Goal: Navigation & Orientation: Find specific page/section

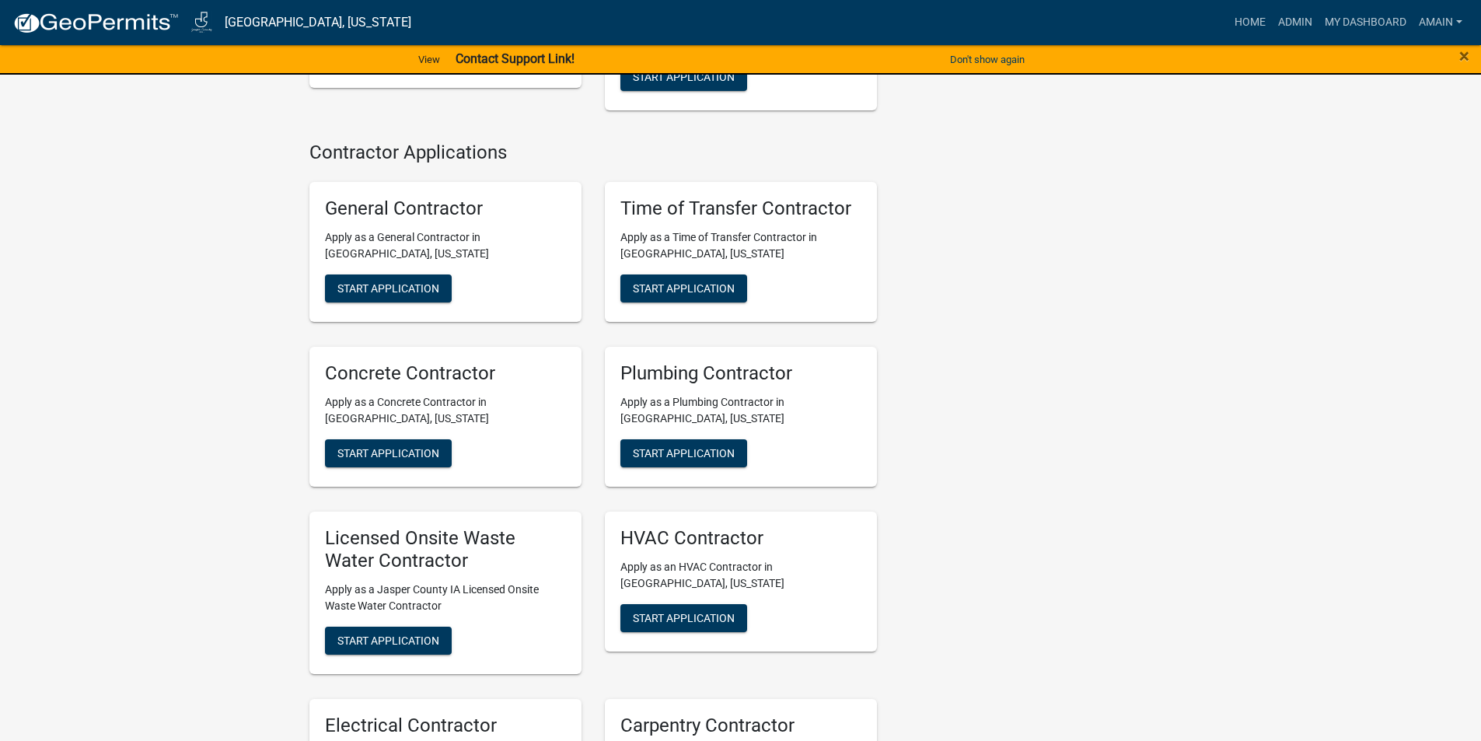
scroll to position [933, 0]
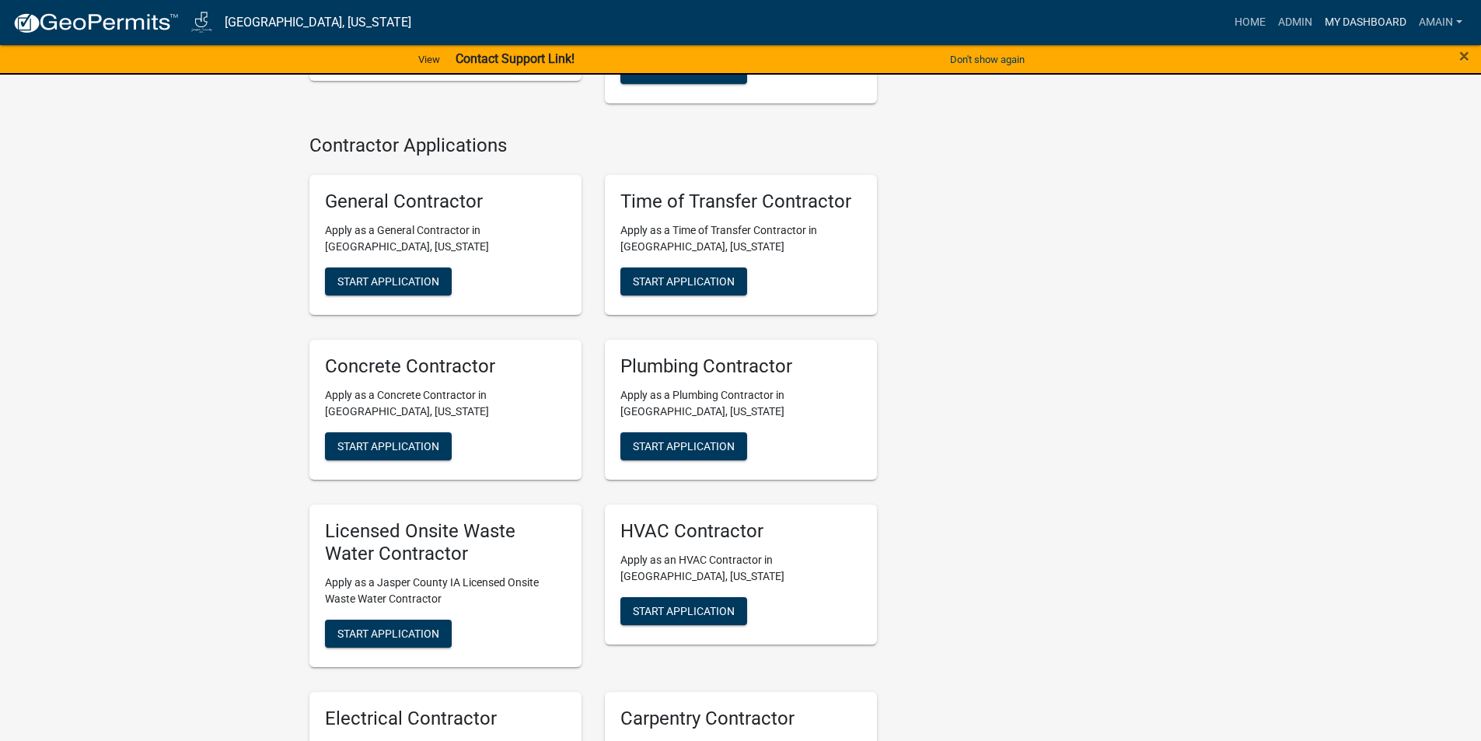
click at [1355, 19] on link "My Dashboard" at bounding box center [1366, 23] width 94 height 30
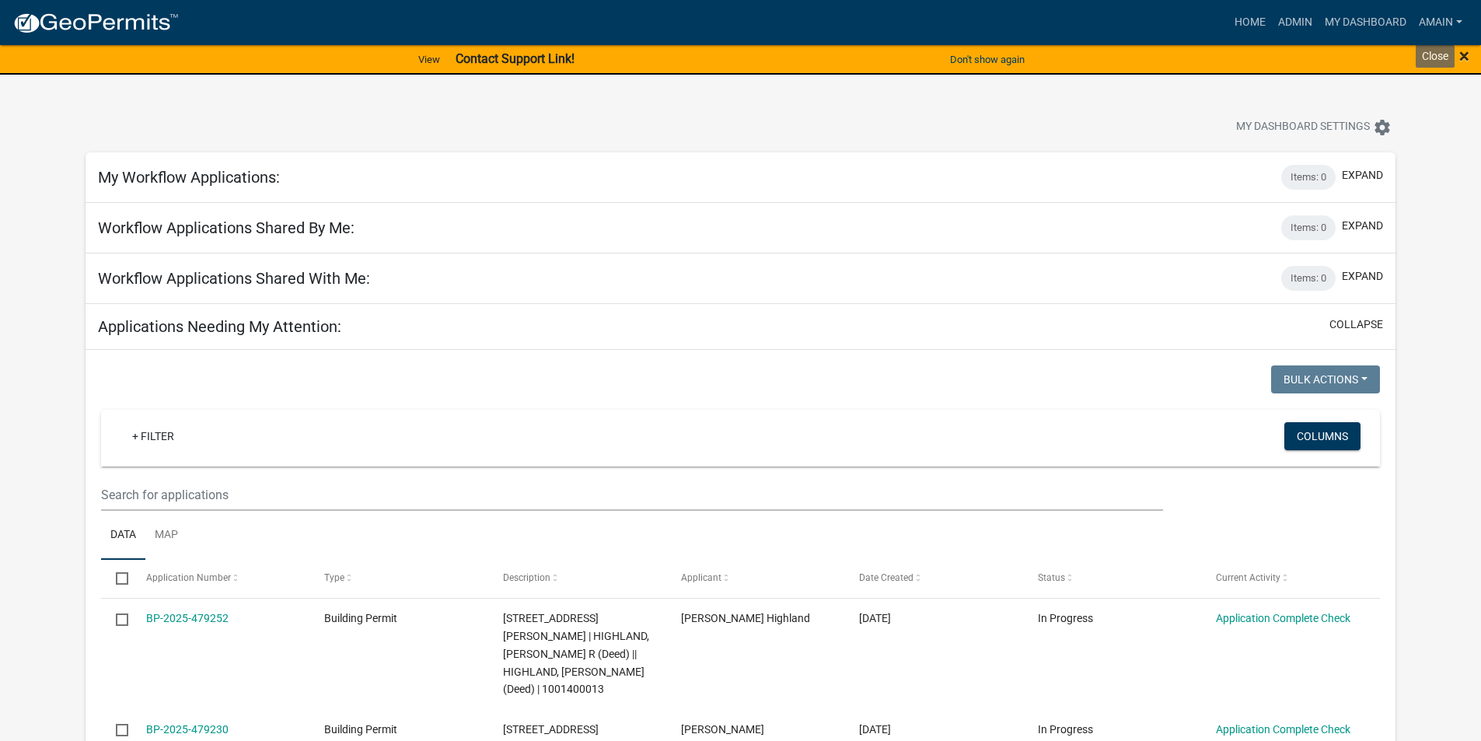
click at [1463, 63] on span "×" at bounding box center [1464, 56] width 10 height 22
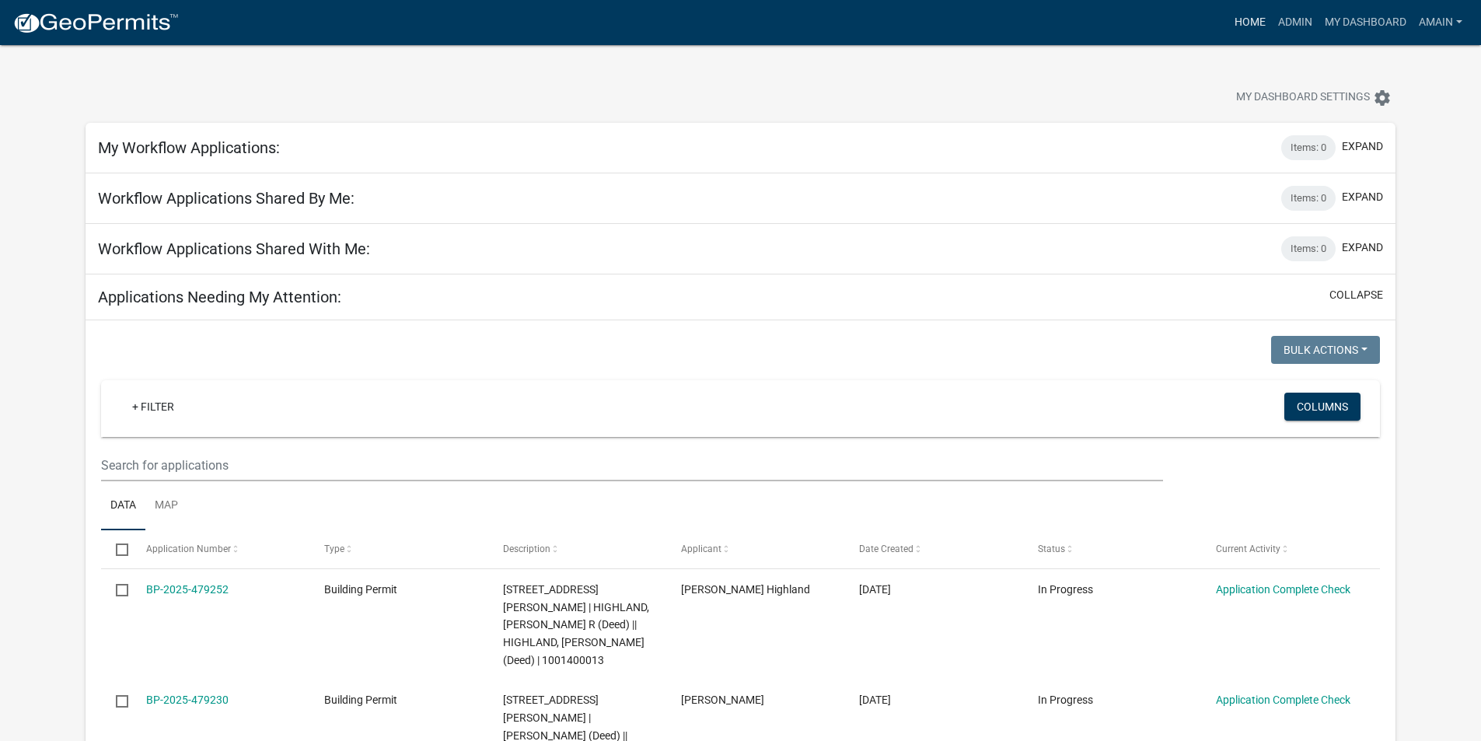
click at [1237, 19] on link "Home" at bounding box center [1250, 23] width 44 height 30
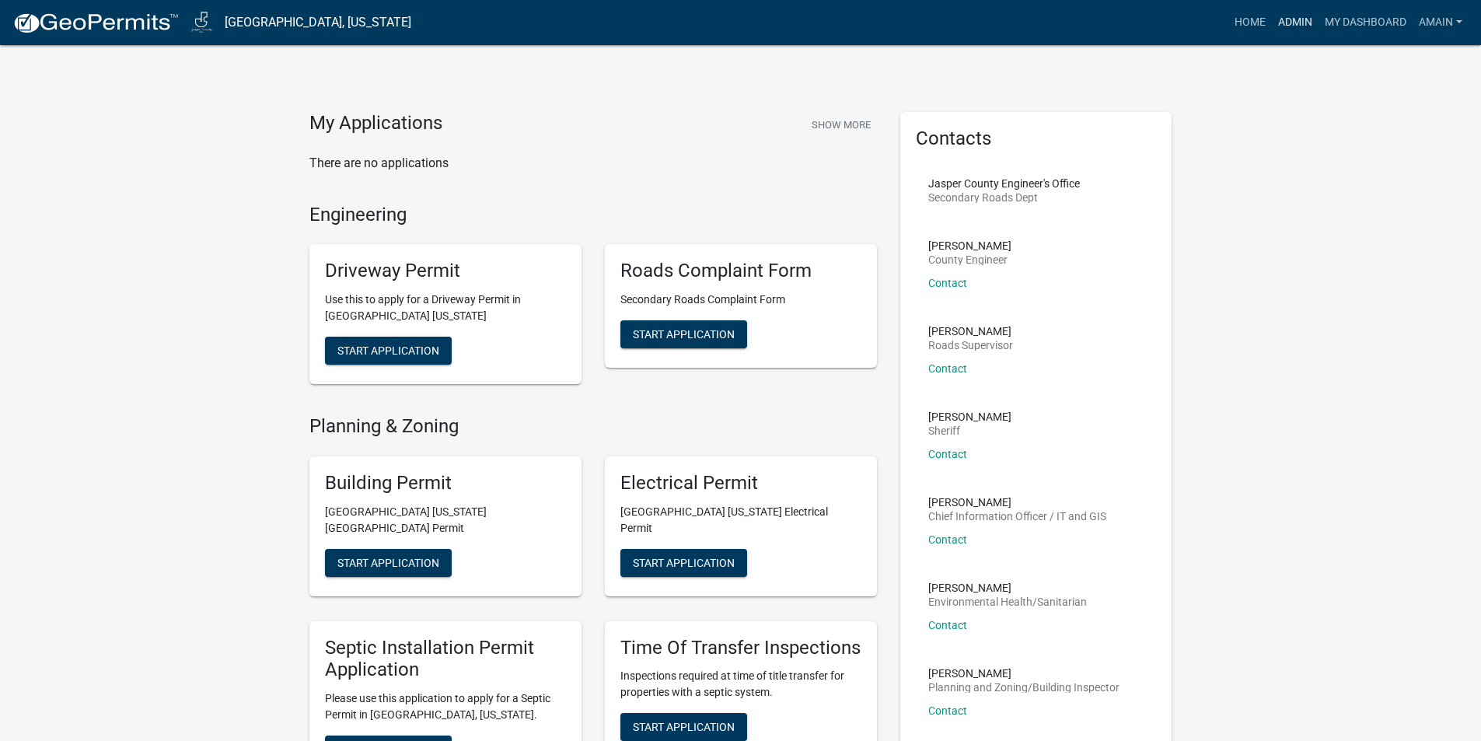
click at [1285, 18] on link "Admin" at bounding box center [1295, 23] width 47 height 30
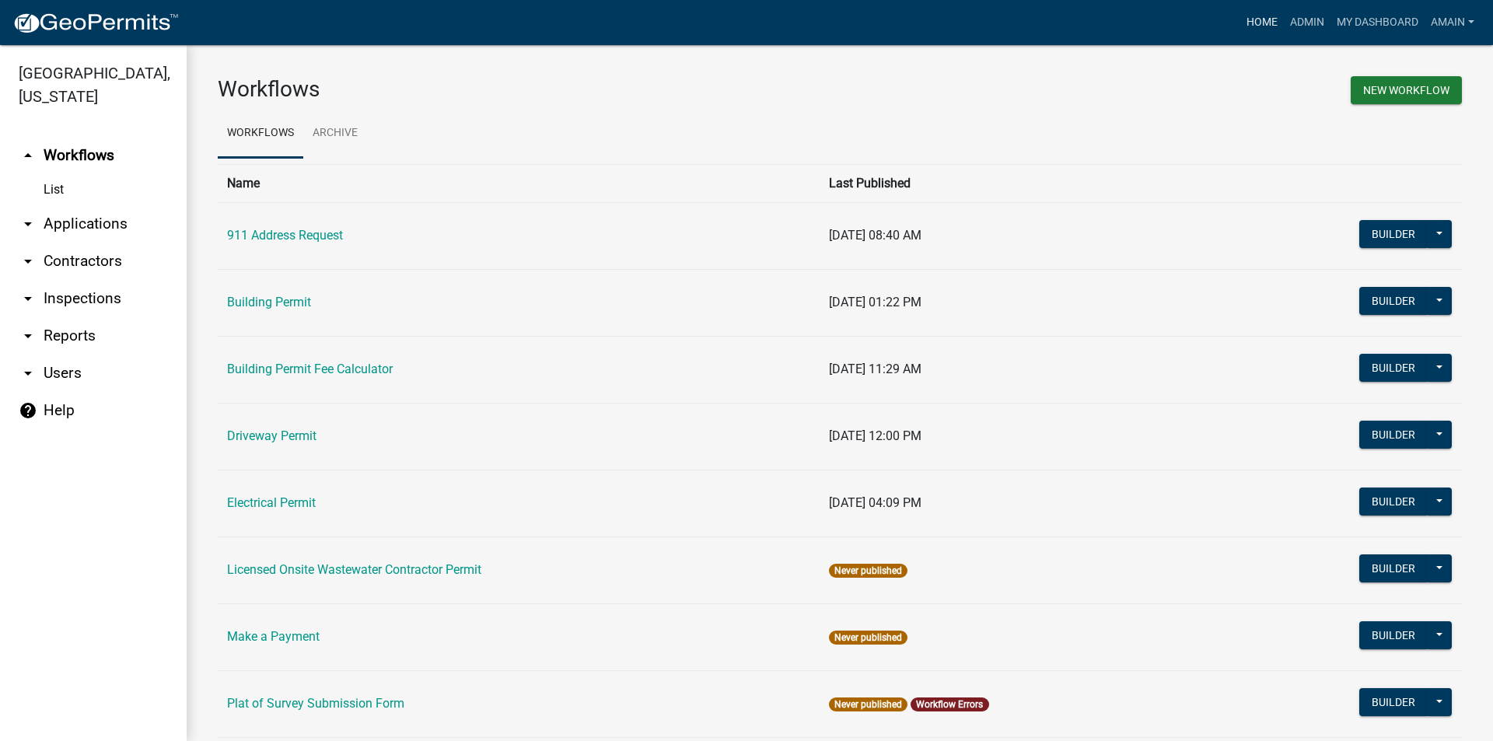
click at [1268, 21] on link "Home" at bounding box center [1262, 23] width 44 height 30
